Goal: Information Seeking & Learning: Learn about a topic

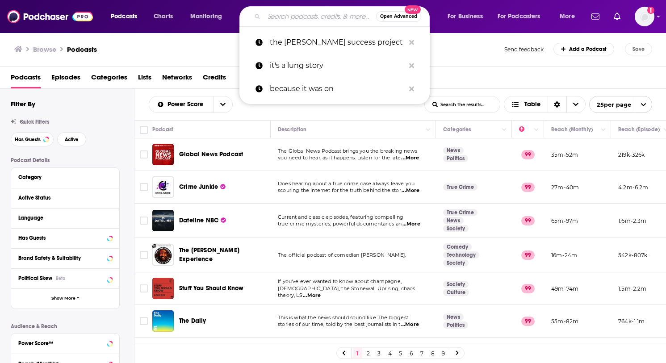
click at [321, 18] on input "Search podcasts, credits, & more..." at bounding box center [320, 16] width 112 height 14
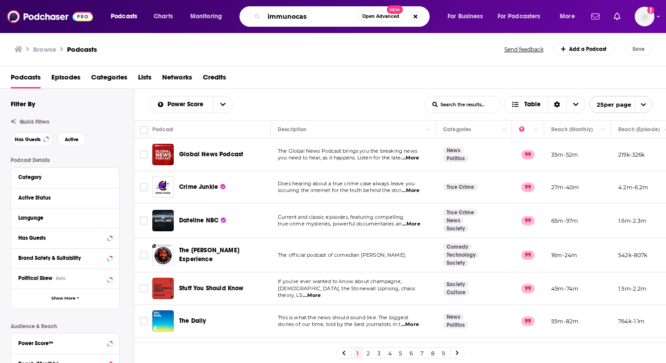
type input "immunocast"
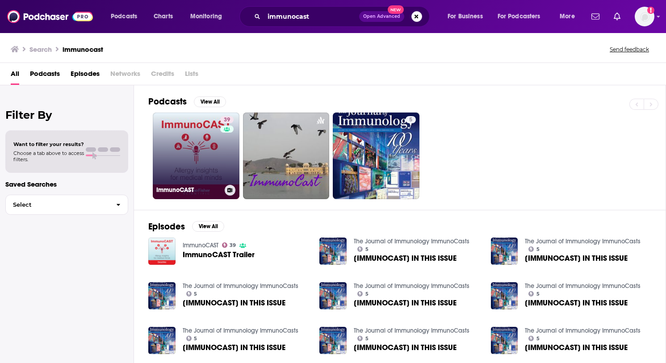
click at [199, 162] on link "39 ImmunoCAST" at bounding box center [196, 156] width 87 height 87
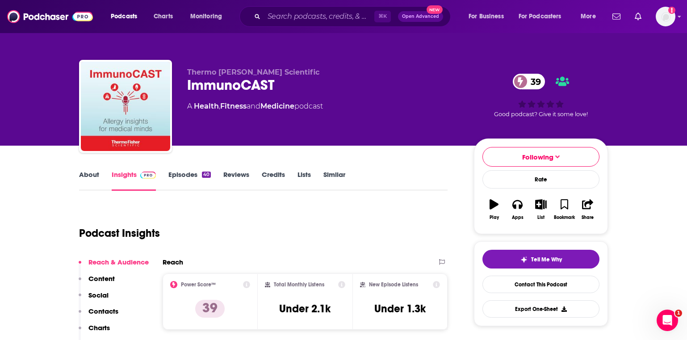
click at [84, 175] on link "About" at bounding box center [89, 180] width 20 height 21
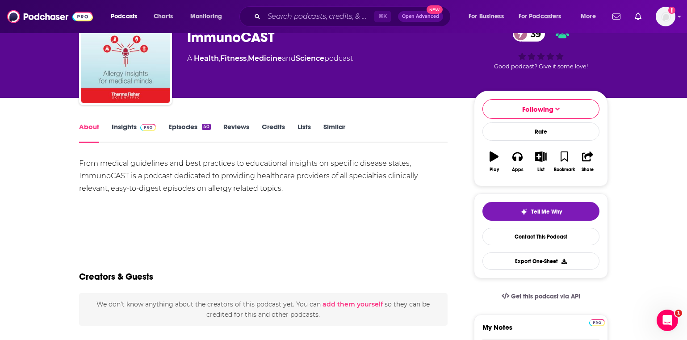
scroll to position [80, 0]
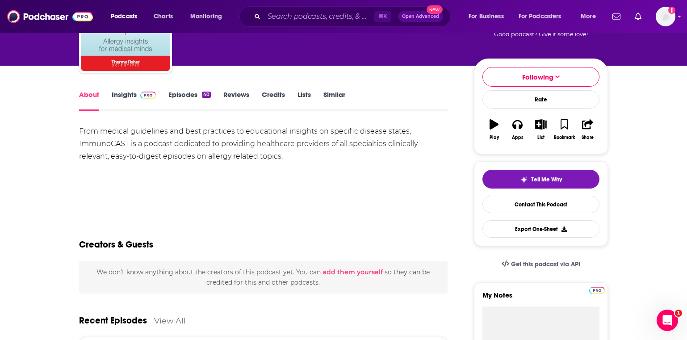
click at [134, 98] on link "Insights" at bounding box center [134, 100] width 44 height 21
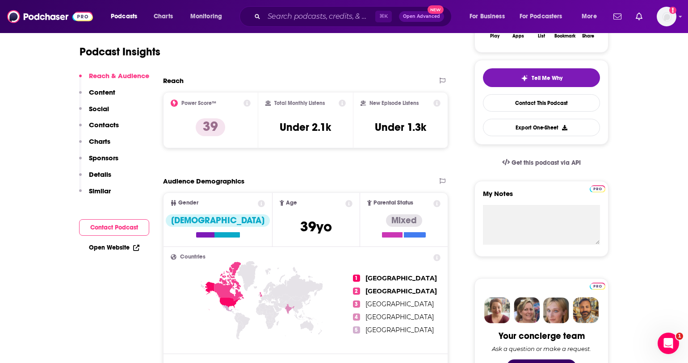
scroll to position [182, 0]
